Goal: Task Accomplishment & Management: Complete application form

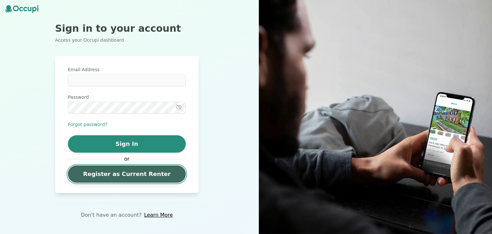
click at [168, 175] on link "Register as Current Renter" at bounding box center [127, 173] width 118 height 17
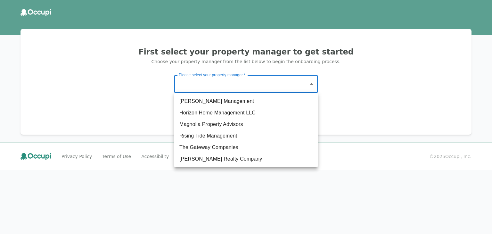
click at [243, 86] on body "First select your property manager to get started Choose your property manager …" at bounding box center [246, 117] width 492 height 234
click at [216, 145] on li "The Gateway Companies" at bounding box center [246, 148] width 144 height 12
type input "**********"
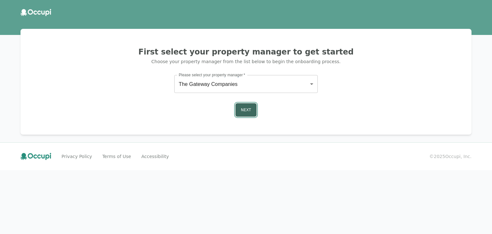
click at [251, 109] on button "Next" at bounding box center [245, 109] width 21 height 13
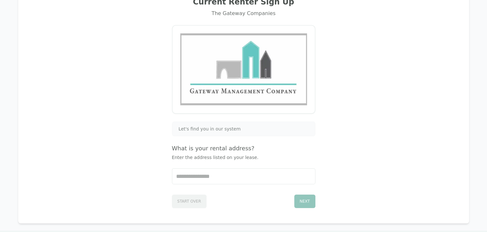
scroll to position [48, 0]
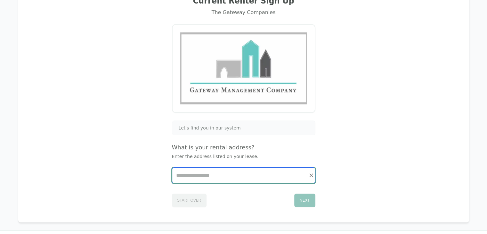
click at [236, 175] on input "Start typing..." at bounding box center [243, 175] width 143 height 15
type input "*"
